Goal: Task Accomplishment & Management: Manage account settings

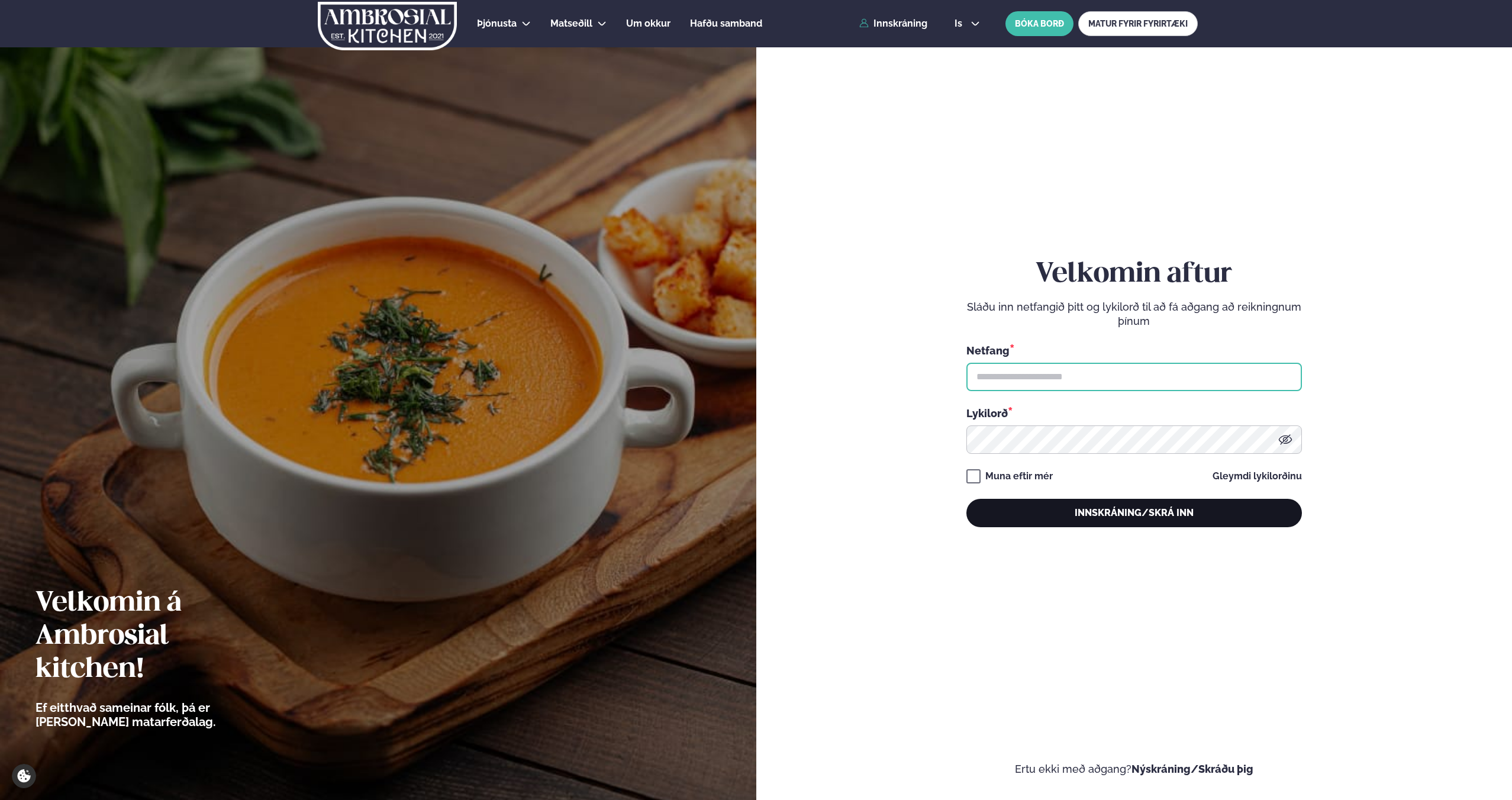
type input "**********"
click at [1154, 514] on button "Innskráning/Skrá inn" at bounding box center [1134, 513] width 336 height 28
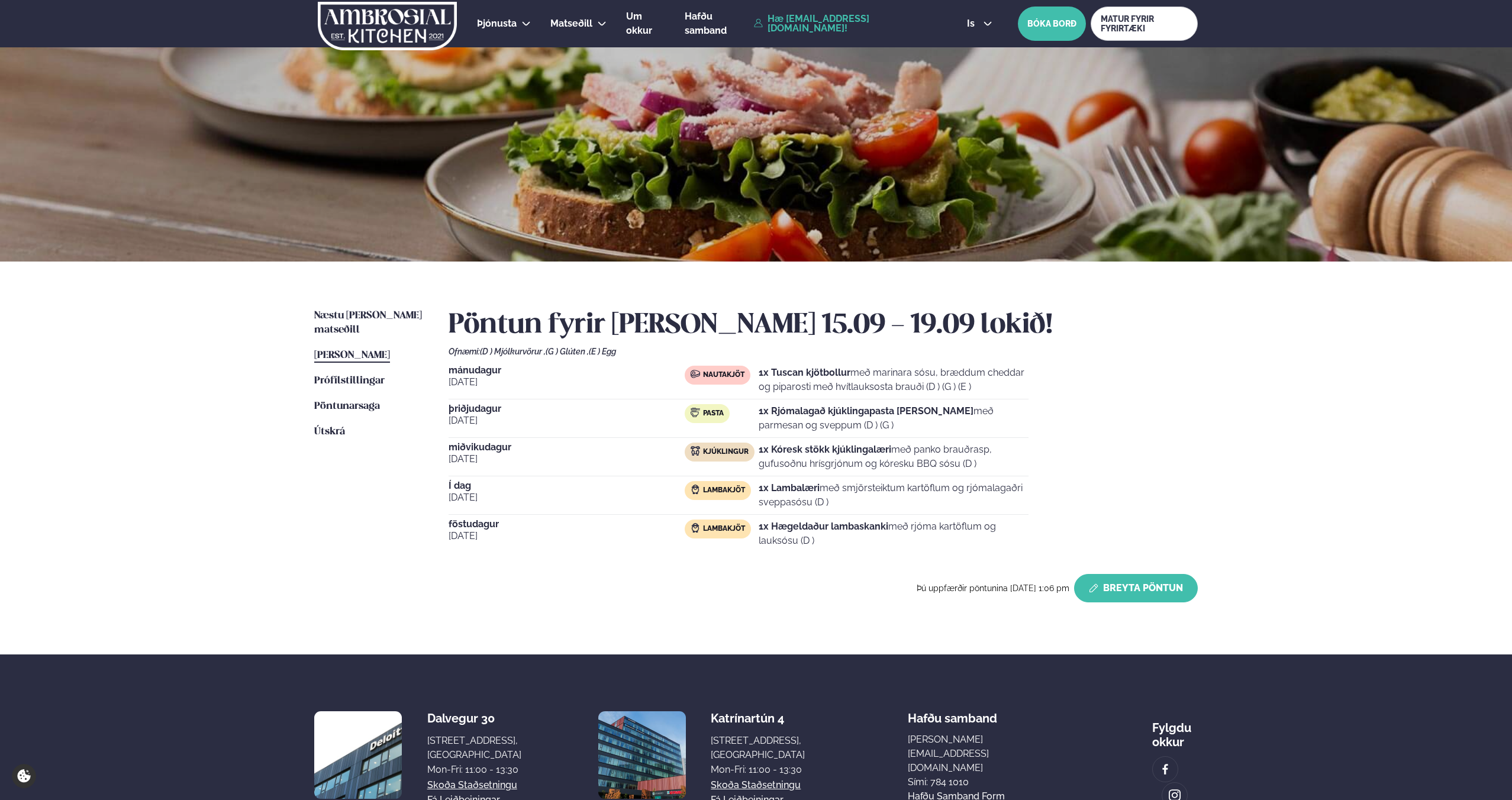
scroll to position [2, 0]
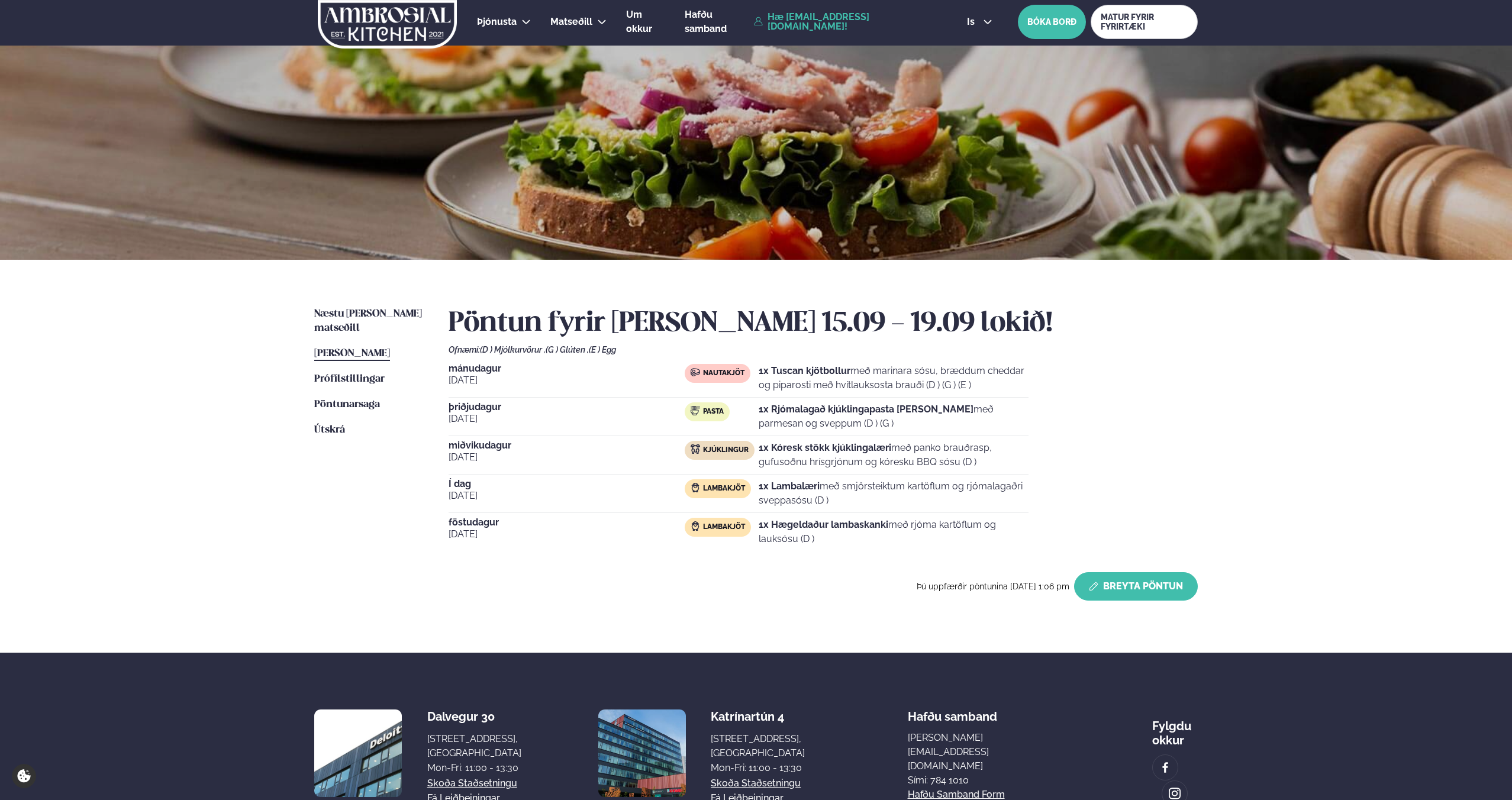
click at [1120, 586] on button "Breyta Pöntun" at bounding box center [1135, 587] width 124 height 28
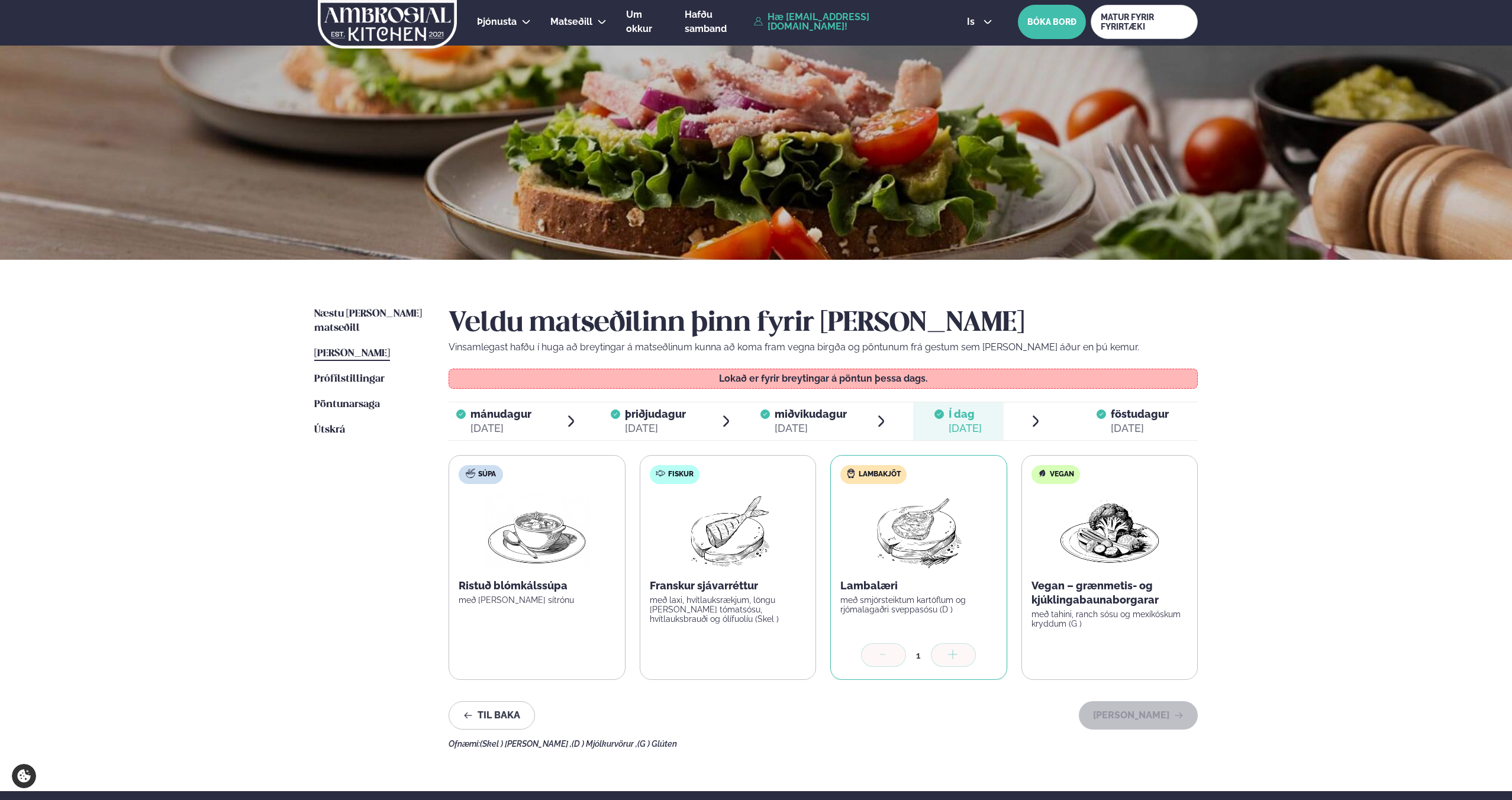
scroll to position [0, 0]
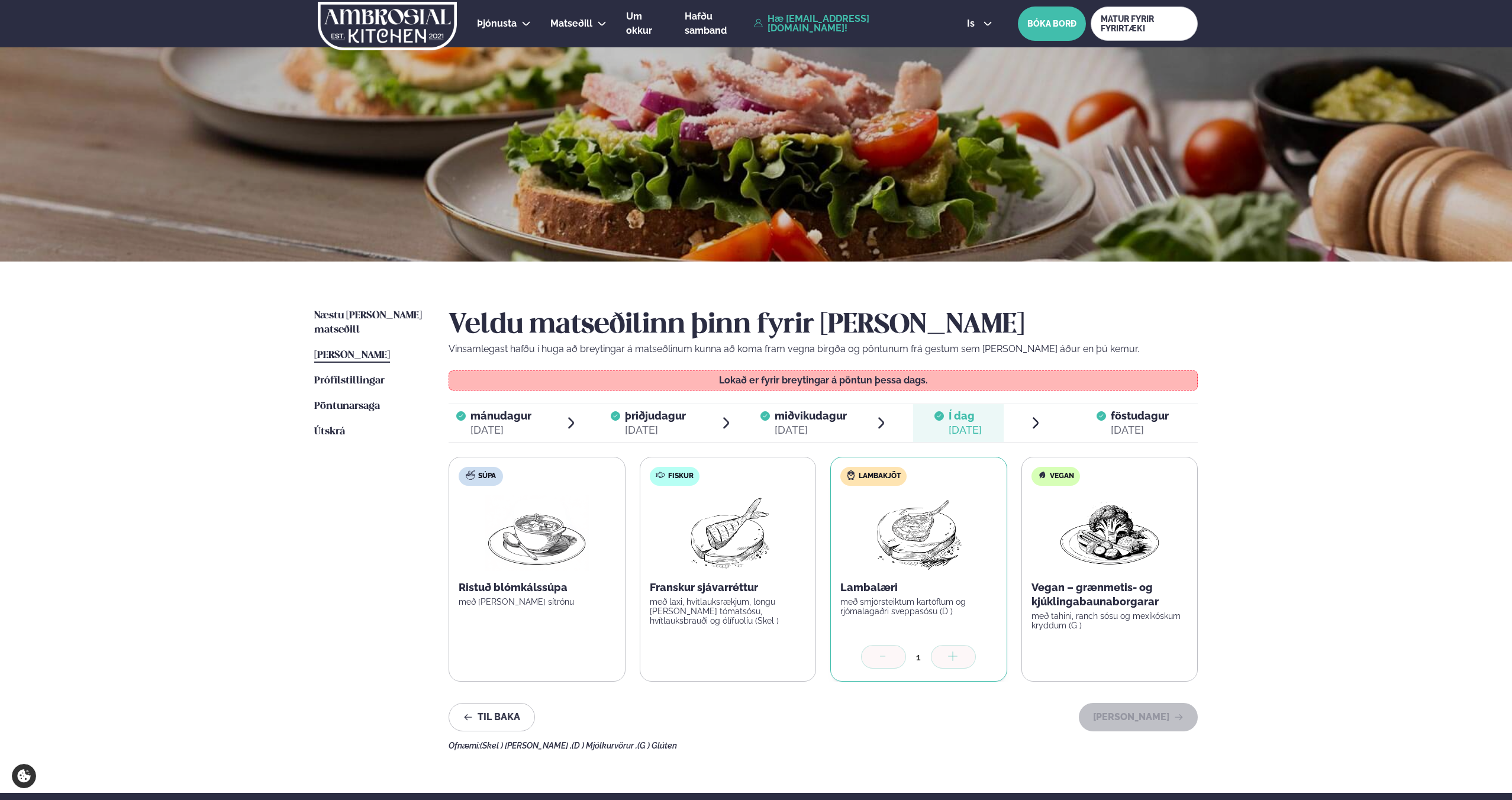
click at [1120, 420] on span "föstudagur" at bounding box center [1139, 416] width 58 height 13
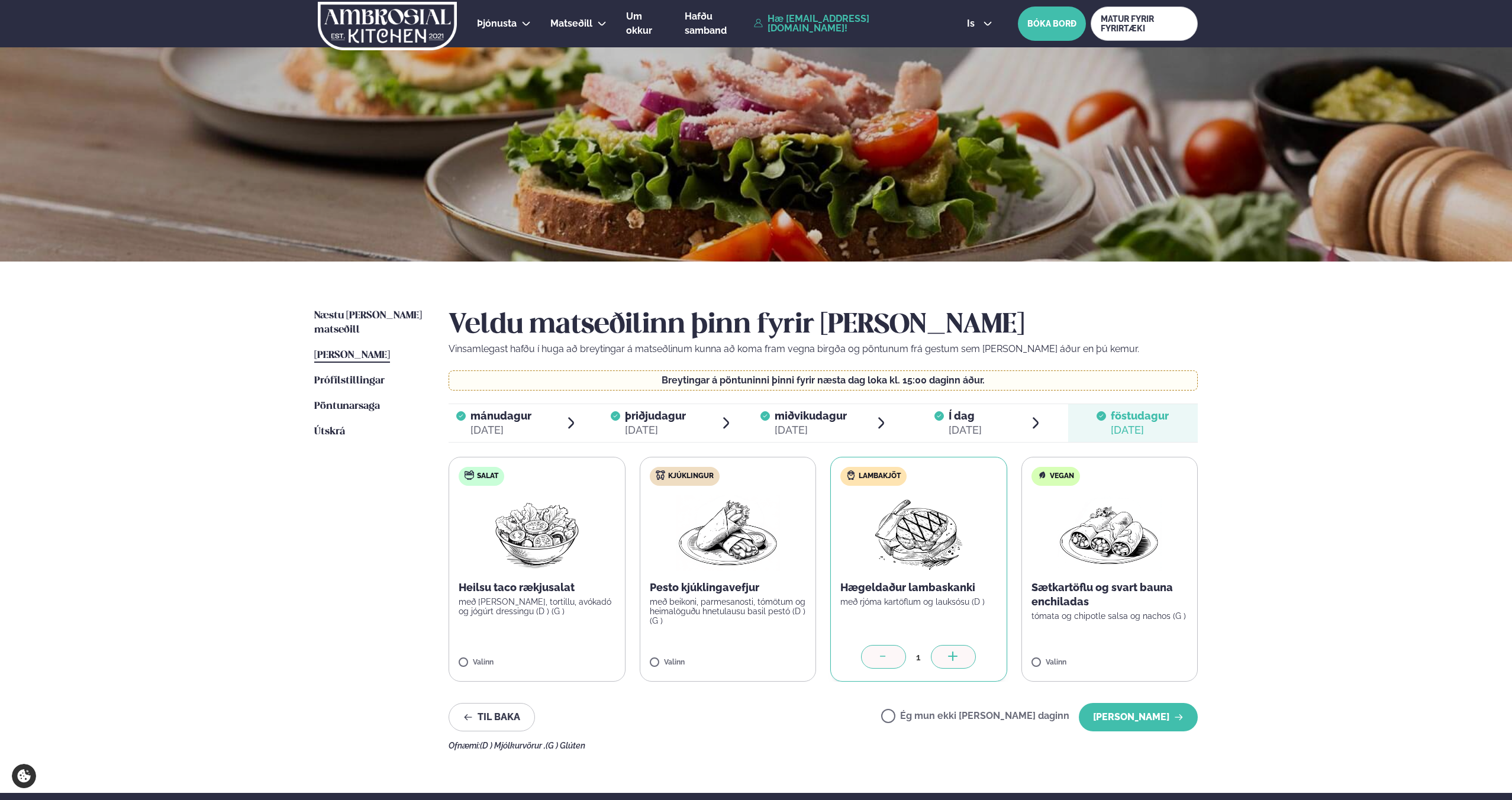
scroll to position [5, 0]
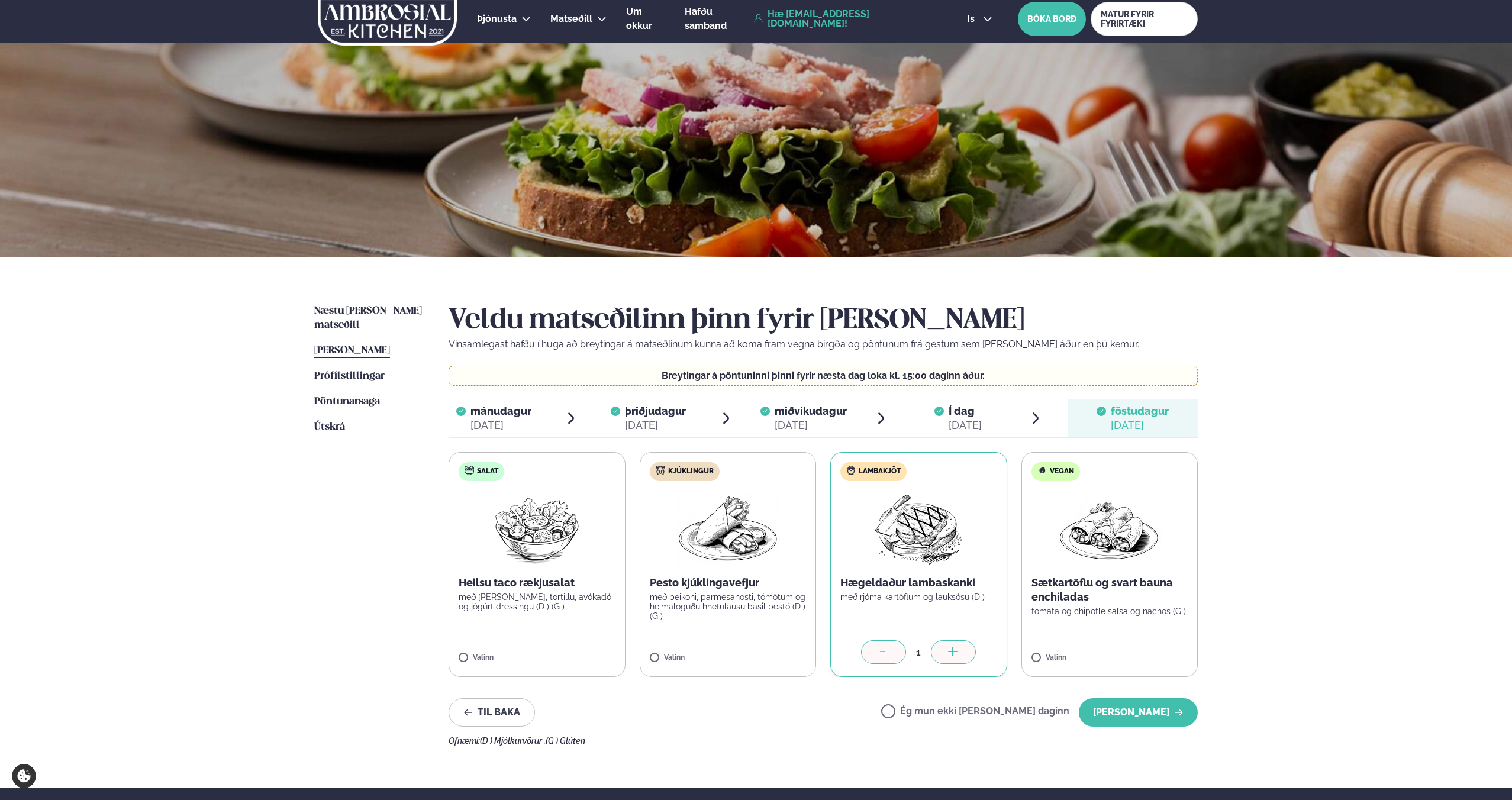
click at [886, 653] on icon at bounding box center [883, 652] width 12 height 12
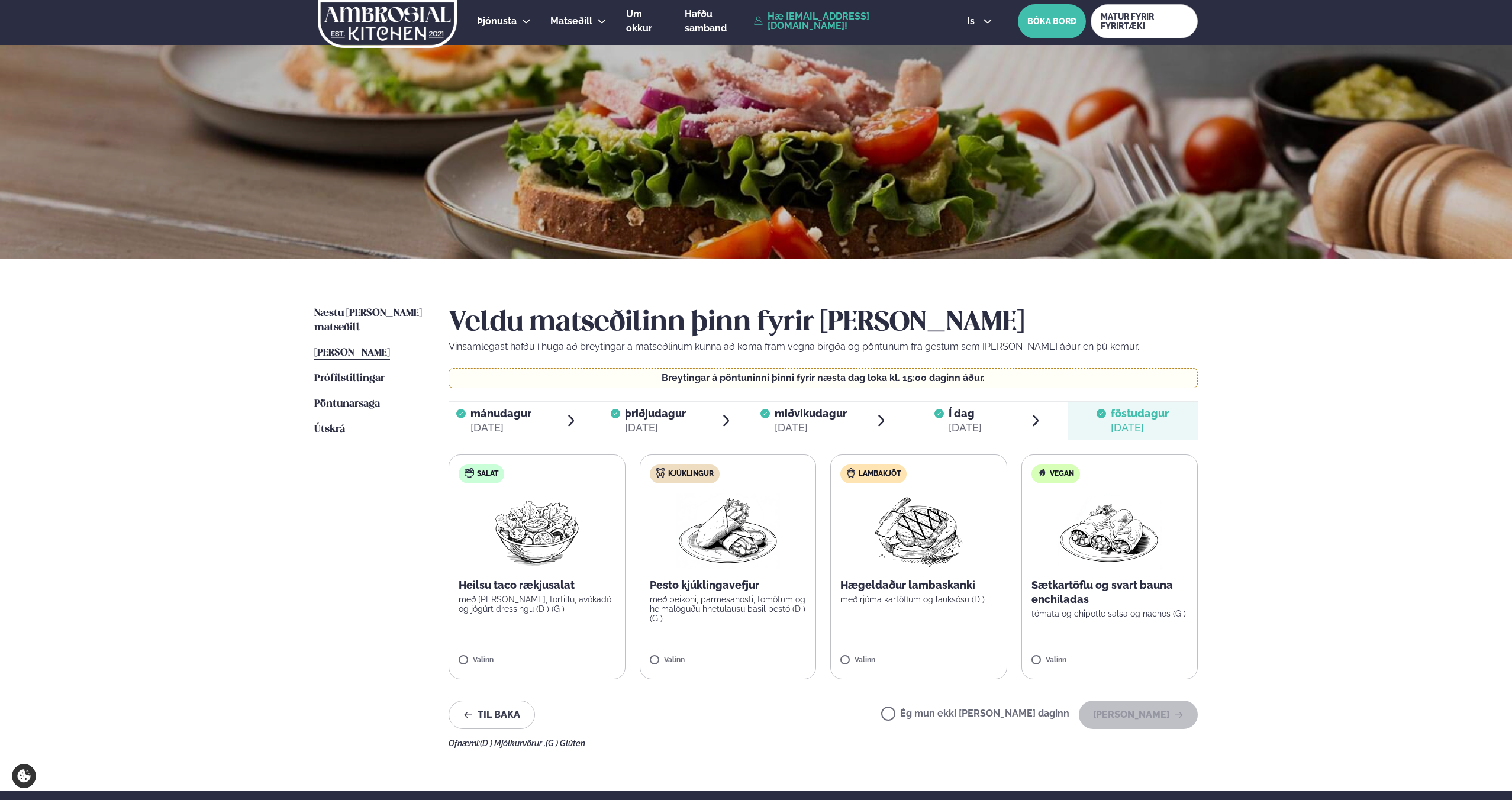
click at [1010, 718] on label "Ég mun ekki [PERSON_NAME] daginn" at bounding box center [975, 715] width 188 height 13
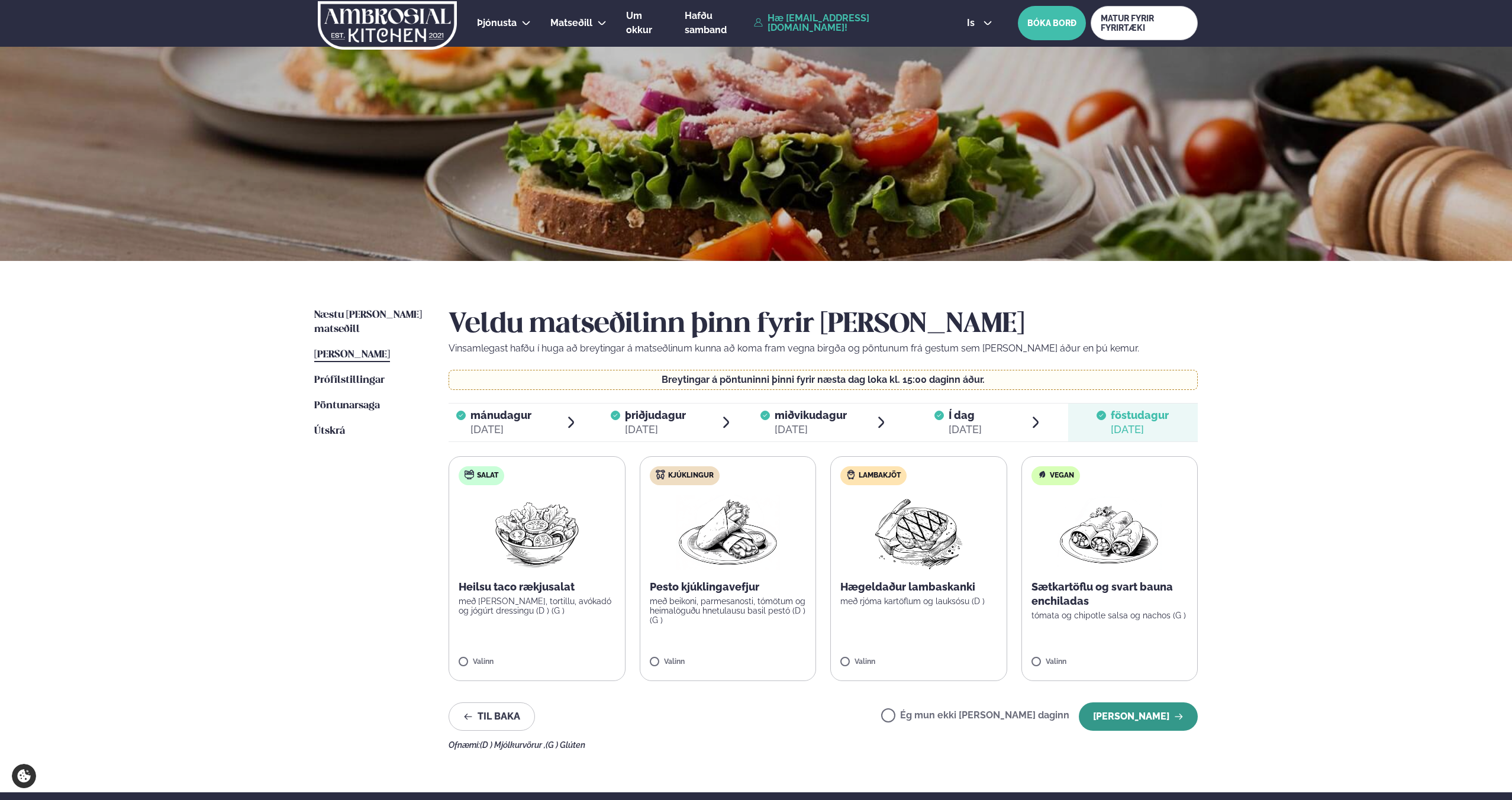
click at [1141, 725] on button "[PERSON_NAME]" at bounding box center [1138, 717] width 119 height 28
